Goal: Task Accomplishment & Management: Complete application form

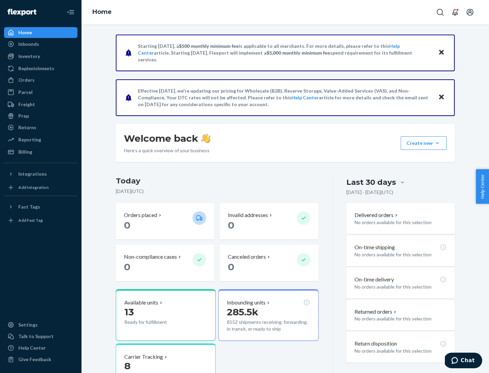
click at [437, 143] on button "Create new Create new inbound Create new order Create new product" at bounding box center [424, 143] width 46 height 14
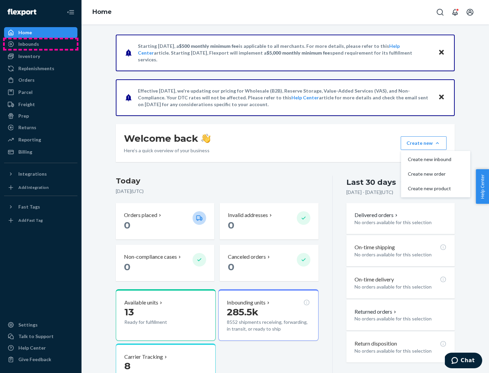
click at [41, 44] on div "Inbounds" at bounding box center [41, 44] width 72 height 10
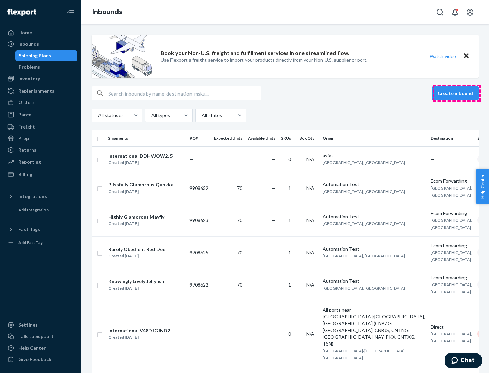
click at [456, 93] on button "Create inbound" at bounding box center [455, 94] width 47 height 14
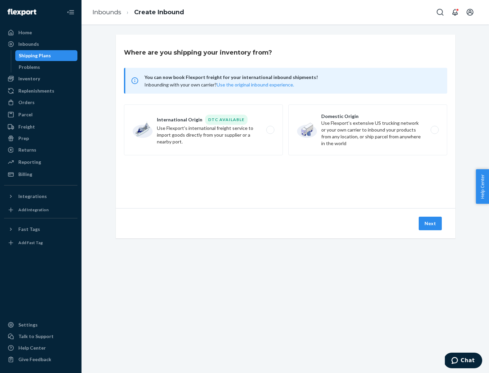
click at [368, 130] on label "Domestic Origin Use Flexport’s extensive US trucking network or your own carrie…" at bounding box center [367, 130] width 159 height 51
click at [434, 130] on input "Domestic Origin Use Flexport’s extensive US trucking network or your own carrie…" at bounding box center [436, 130] width 4 height 4
radio input "true"
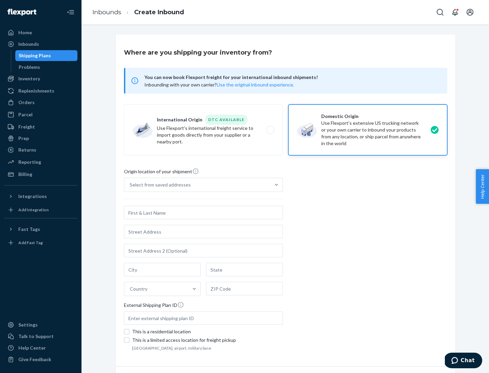
click at [159, 185] on div "Select from saved addresses" at bounding box center [160, 185] width 61 height 7
click at [130, 185] on input "Select from saved addresses" at bounding box center [130, 185] width 1 height 7
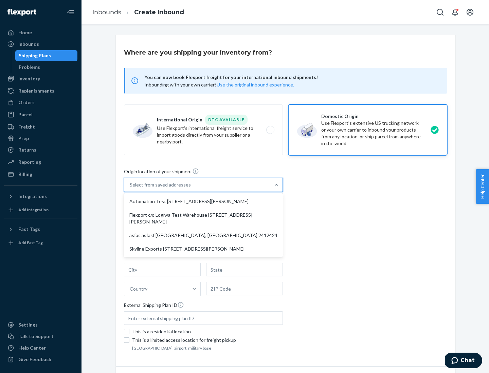
scroll to position [3, 0]
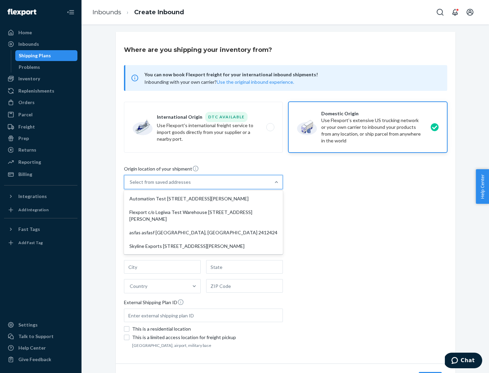
click at [203, 199] on div "Automation Test [STREET_ADDRESS][PERSON_NAME]" at bounding box center [203, 199] width 156 height 14
click at [130, 186] on input "option Automation Test [STREET_ADDRESS][PERSON_NAME] focused, 1 of 4. 4 results…" at bounding box center [130, 182] width 1 height 7
type input "Automation Test"
type input "9th Floor"
type input "[GEOGRAPHIC_DATA]"
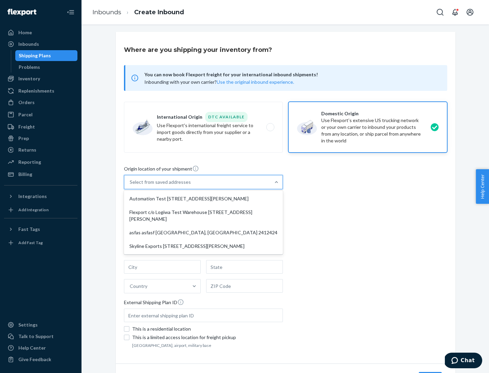
type input "CA"
type input "94104"
type input "[STREET_ADDRESS][PERSON_NAME]"
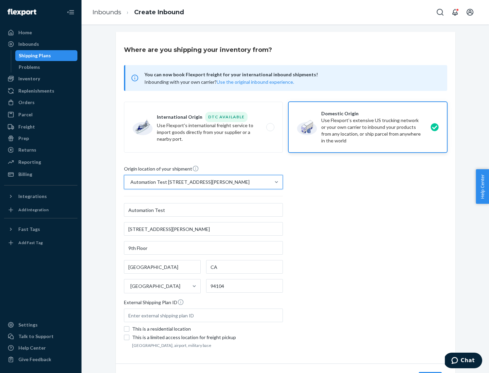
scroll to position [40, 0]
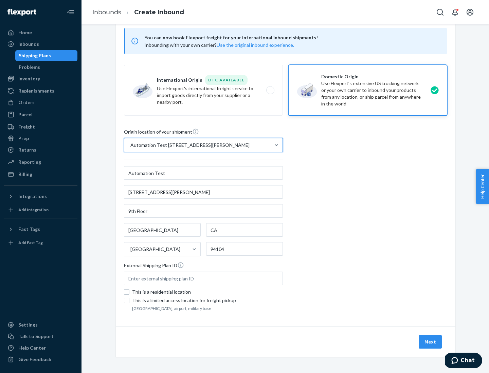
click at [430, 342] on button "Next" at bounding box center [429, 342] width 23 height 14
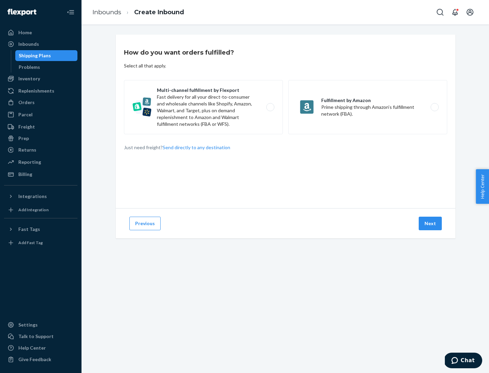
click at [203, 107] on label "Multi-channel fulfillment by Flexport Fast delivery for all your direct-to-cons…" at bounding box center [203, 107] width 159 height 54
click at [270, 107] on input "Multi-channel fulfillment by Flexport Fast delivery for all your direct-to-cons…" at bounding box center [272, 107] width 4 height 4
radio input "true"
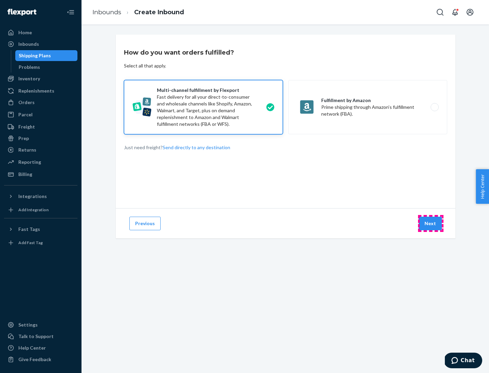
click at [430, 224] on button "Next" at bounding box center [429, 224] width 23 height 14
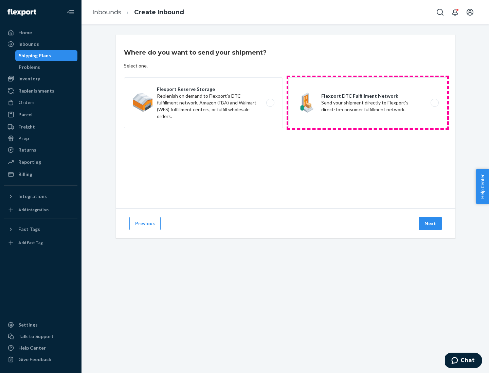
click at [368, 103] on label "Flexport DTC Fulfillment Network Send your shipment directly to Flexport's dire…" at bounding box center [367, 102] width 159 height 51
click at [434, 103] on input "Flexport DTC Fulfillment Network Send your shipment directly to Flexport's dire…" at bounding box center [436, 103] width 4 height 4
radio input "true"
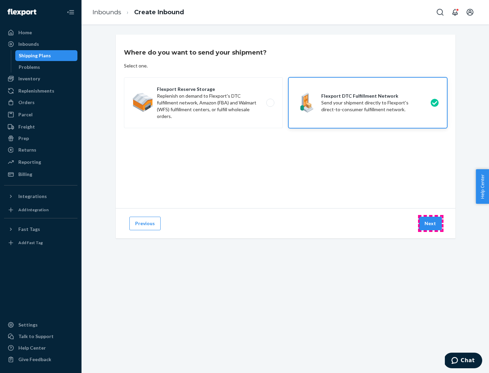
click at [430, 224] on button "Next" at bounding box center [429, 224] width 23 height 14
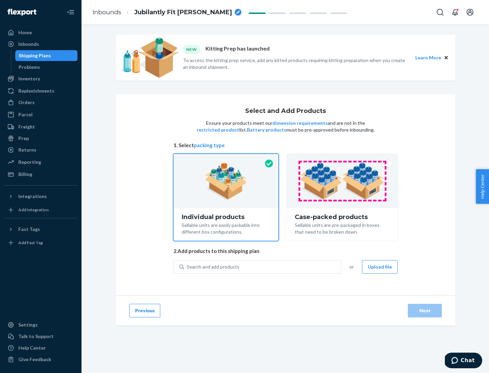
click at [342, 181] on img at bounding box center [342, 181] width 85 height 37
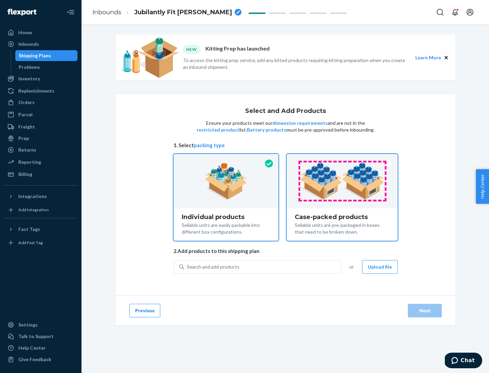
click at [342, 159] on input "Case-packed products Sellable units are pre-packaged in boxes that need to be b…" at bounding box center [342, 156] width 4 height 4
radio input "true"
radio input "false"
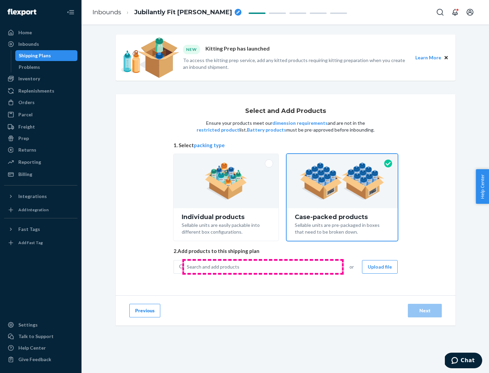
click at [263, 267] on div "Search and add products" at bounding box center [262, 267] width 157 height 12
click at [187, 267] on input "Search and add products" at bounding box center [187, 267] width 1 height 7
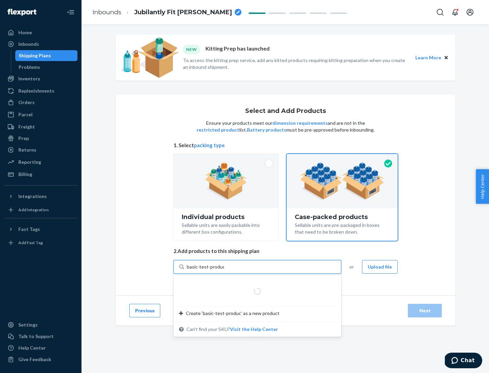
type input "basic-test-product-1"
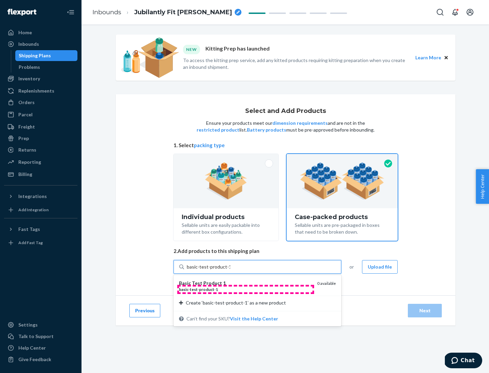
click at [245, 290] on div "basic - test - product - 1" at bounding box center [245, 290] width 133 height 6
click at [230, 271] on input "basic-test-product-1" at bounding box center [208, 267] width 43 height 7
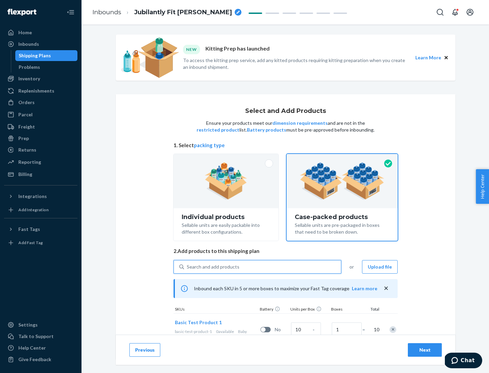
scroll to position [24, 0]
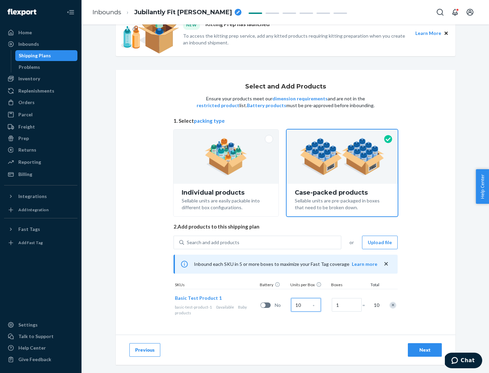
type input "10"
type input "7"
click at [425, 350] on div "Next" at bounding box center [424, 350] width 22 height 7
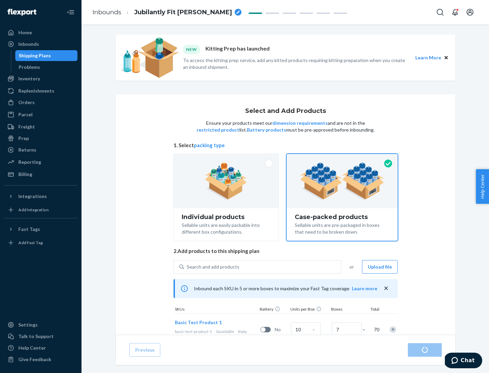
radio input "true"
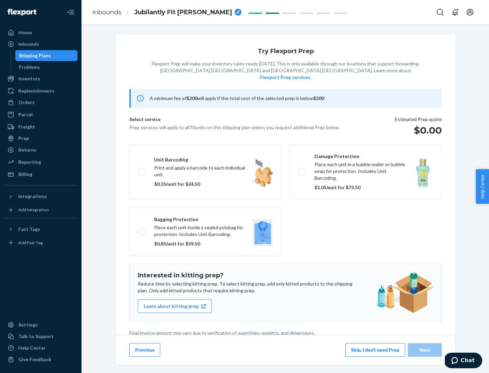
scroll to position [2, 0]
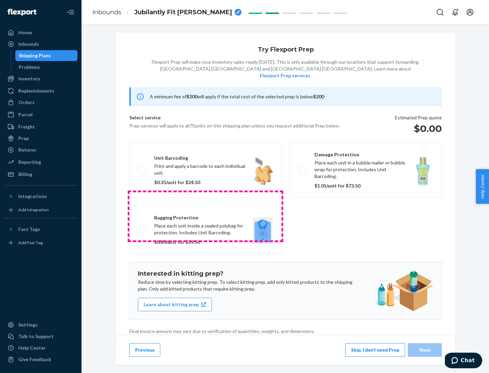
click at [205, 216] on label "Bagging protection Place each unit inside a sealed polybag for protection. Incl…" at bounding box center [205, 230] width 152 height 48
click at [142, 228] on input "Bagging protection Place each unit inside a sealed polybag for protection. Incl…" at bounding box center [140, 230] width 4 height 4
checkbox input "true"
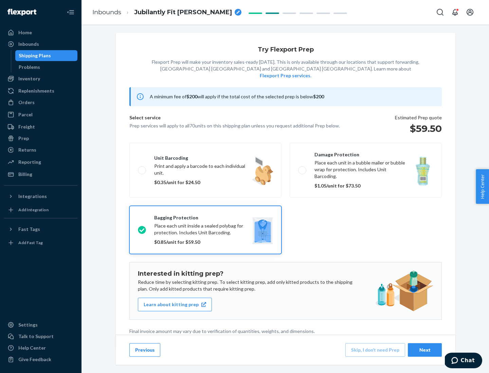
click at [425, 350] on div "Next" at bounding box center [424, 350] width 22 height 7
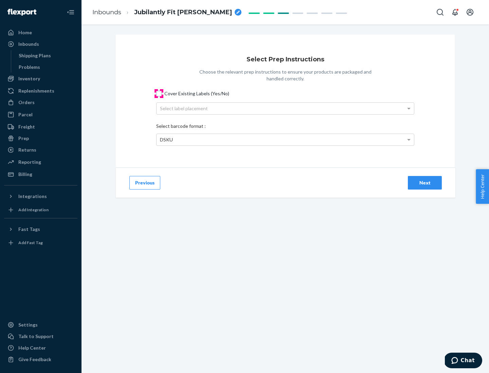
click at [159, 93] on input "Cover Existing Labels (Yes/No)" at bounding box center [158, 93] width 5 height 5
checkbox input "true"
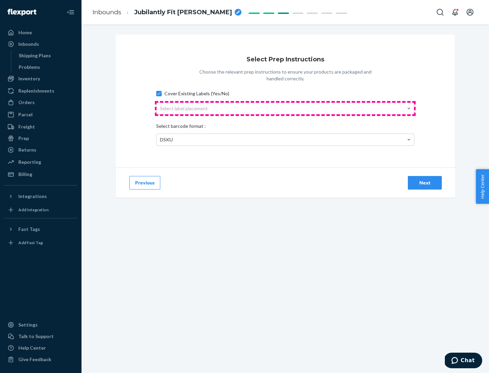
click at [285, 108] on div "Select label placement" at bounding box center [284, 109] width 257 height 12
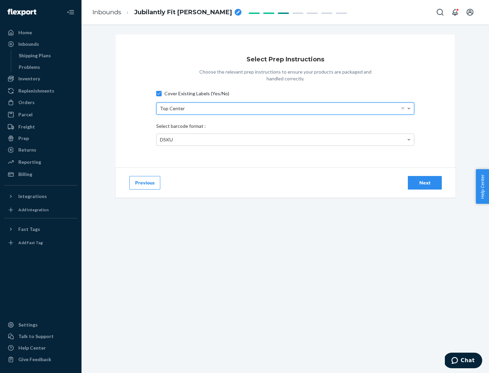
click at [285, 139] on div "DSKU" at bounding box center [284, 140] width 257 height 12
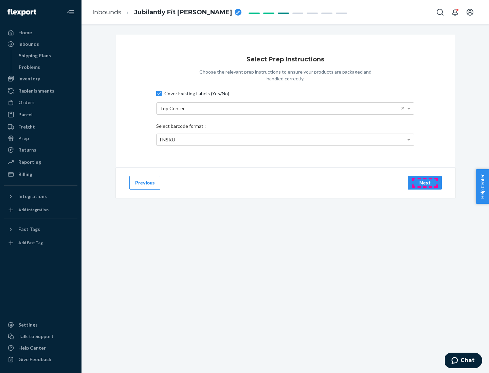
click at [425, 183] on div "Next" at bounding box center [424, 183] width 22 height 7
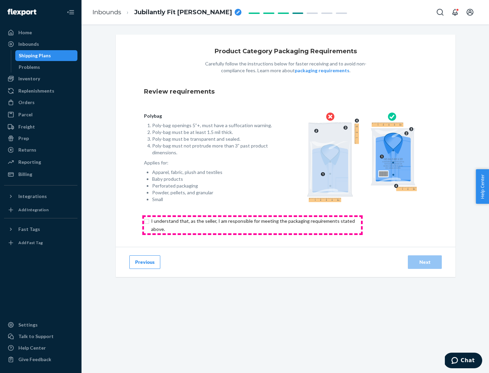
click at [252, 225] on input "checkbox" at bounding box center [257, 225] width 226 height 16
checkbox input "true"
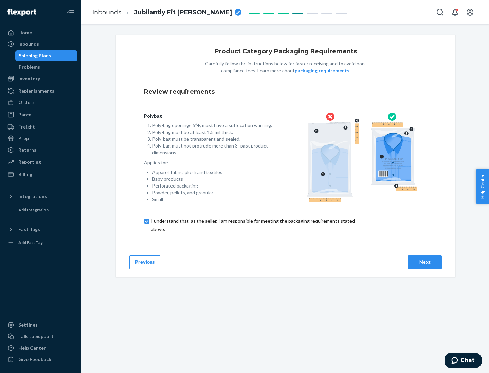
click at [425, 262] on div "Next" at bounding box center [424, 262] width 22 height 7
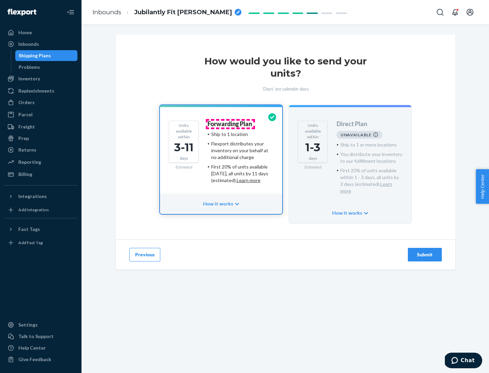
click at [230, 124] on h4 "Forwarding Plan" at bounding box center [229, 124] width 44 height 7
click at [425, 252] on div "Submit" at bounding box center [424, 255] width 22 height 7
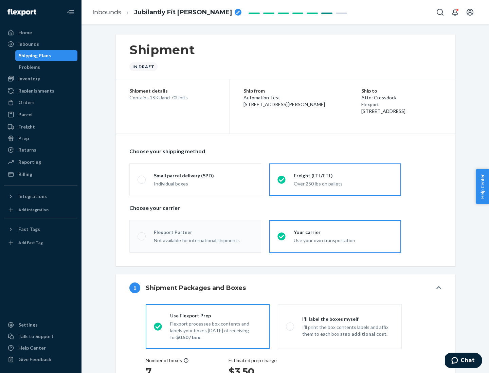
radio input "true"
radio input "false"
radio input "true"
radio input "false"
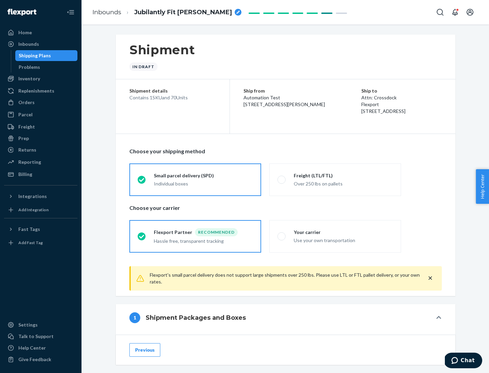
click at [335, 180] on div "Over 250 lbs on pallets" at bounding box center [343, 183] width 99 height 8
click at [282, 180] on input "Freight (LTL/FTL) Over 250 lbs on pallets" at bounding box center [279, 180] width 4 height 4
radio input "true"
radio input "false"
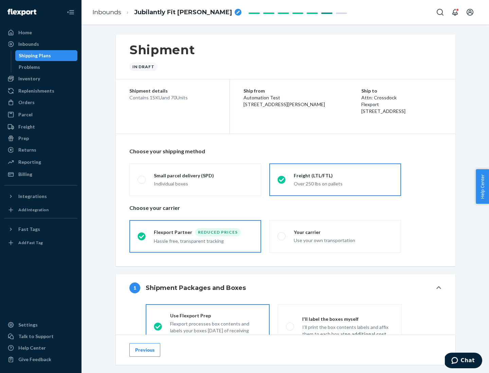
scroll to position [38, 0]
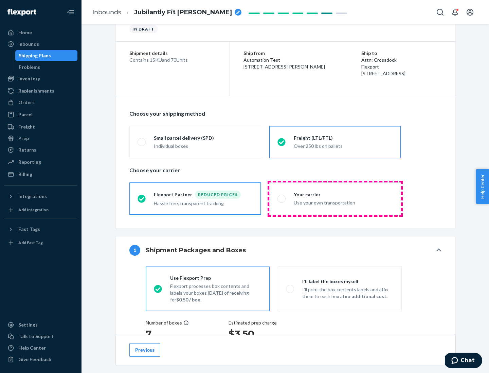
click at [335, 199] on div "Use your own transportation" at bounding box center [343, 202] width 99 height 8
click at [282, 199] on input "Your carrier Use your own transportation" at bounding box center [279, 199] width 4 height 4
radio input "true"
radio input "false"
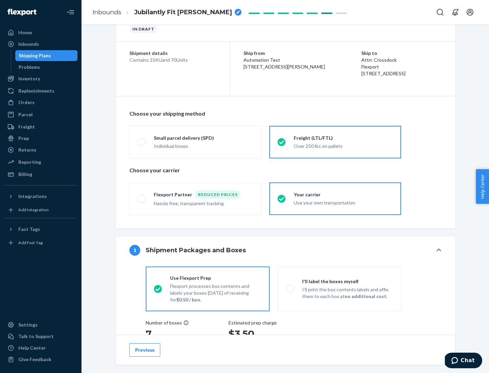
scroll to position [128, 0]
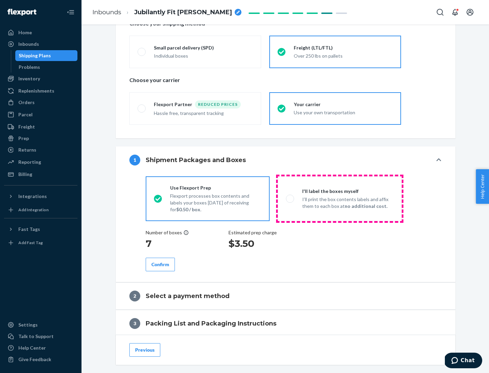
click at [339, 199] on p "I’ll print the box contents labels and affix them to each box at no additional …" at bounding box center [347, 203] width 91 height 14
click at [290, 199] on input "I'll label the boxes myself I’ll print the box contents labels and affix them t…" at bounding box center [288, 199] width 4 height 4
radio input "true"
radio input "false"
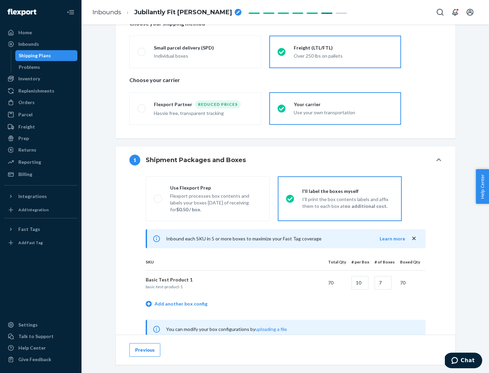
scroll to position [212, 0]
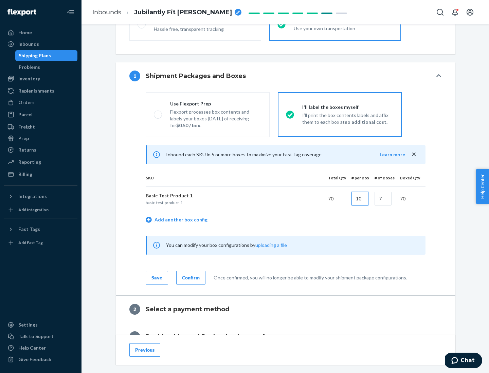
type input "10"
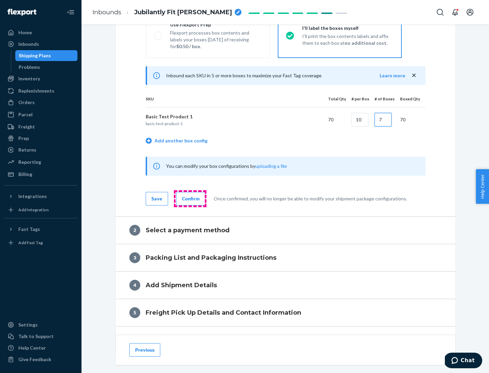
type input "7"
click at [190, 199] on div "Confirm" at bounding box center [191, 198] width 18 height 7
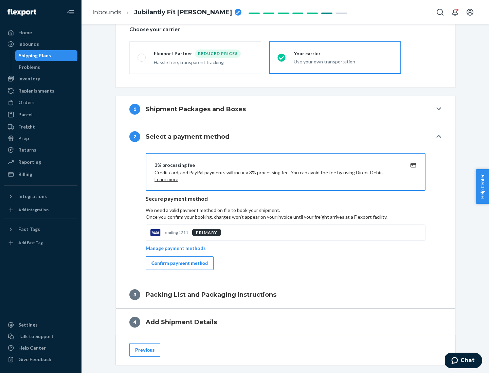
scroll to position [243, 0]
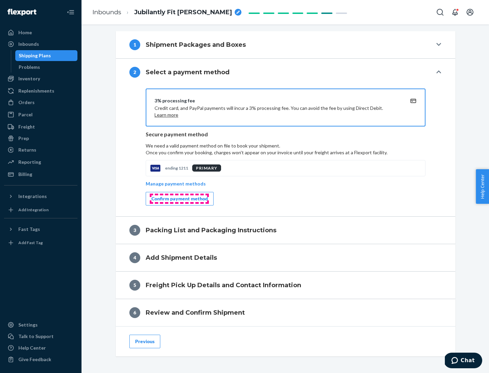
click at [179, 199] on div "Confirm payment method" at bounding box center [179, 198] width 56 height 7
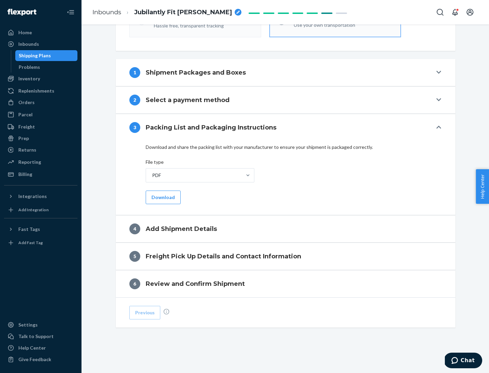
scroll to position [214, 0]
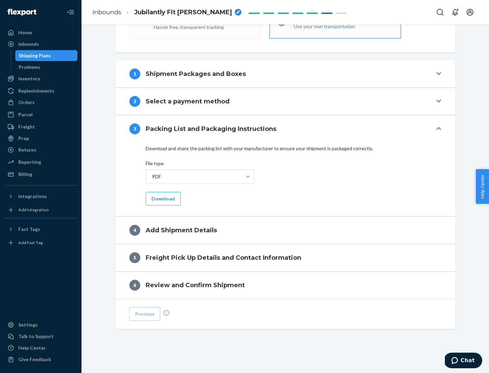
click at [162, 199] on button "Download" at bounding box center [163, 199] width 35 height 14
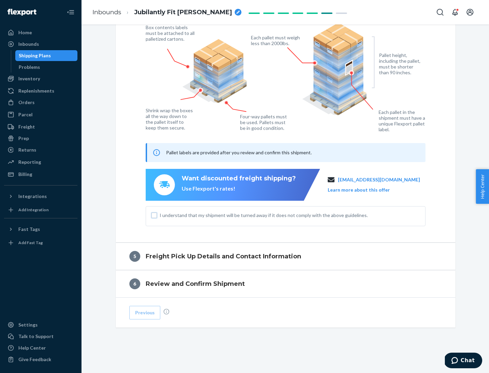
click at [154, 215] on input "I understand that my shipment will be turned away if it does not comply with th…" at bounding box center [153, 215] width 5 height 5
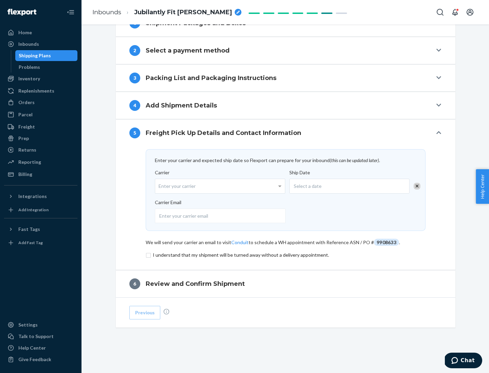
scroll to position [265, 0]
click at [285, 255] on input "checkbox" at bounding box center [286, 255] width 280 height 8
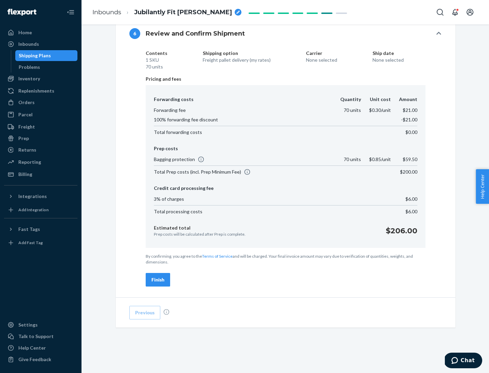
click at [158, 280] on div "Finish" at bounding box center [157, 280] width 13 height 7
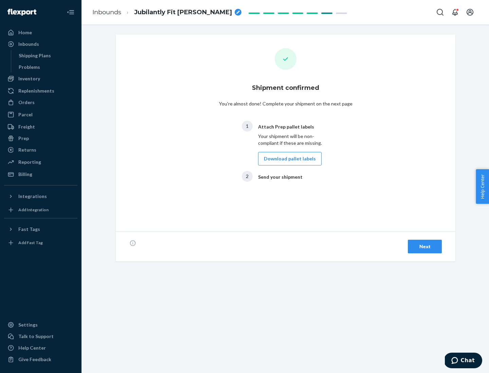
click at [288, 159] on button "Download pallet labels" at bounding box center [289, 159] width 63 height 14
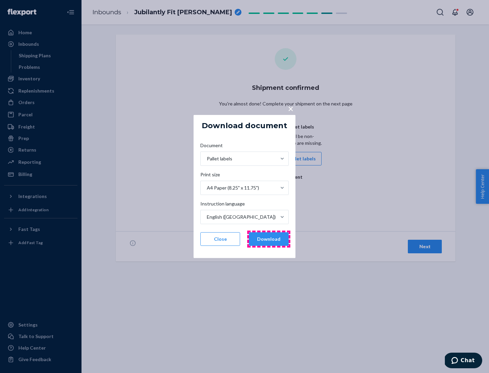
click at [268, 239] on button "Download" at bounding box center [269, 239] width 40 height 14
click at [290, 108] on span "×" at bounding box center [290, 109] width 5 height 12
